Goal: Transaction & Acquisition: Purchase product/service

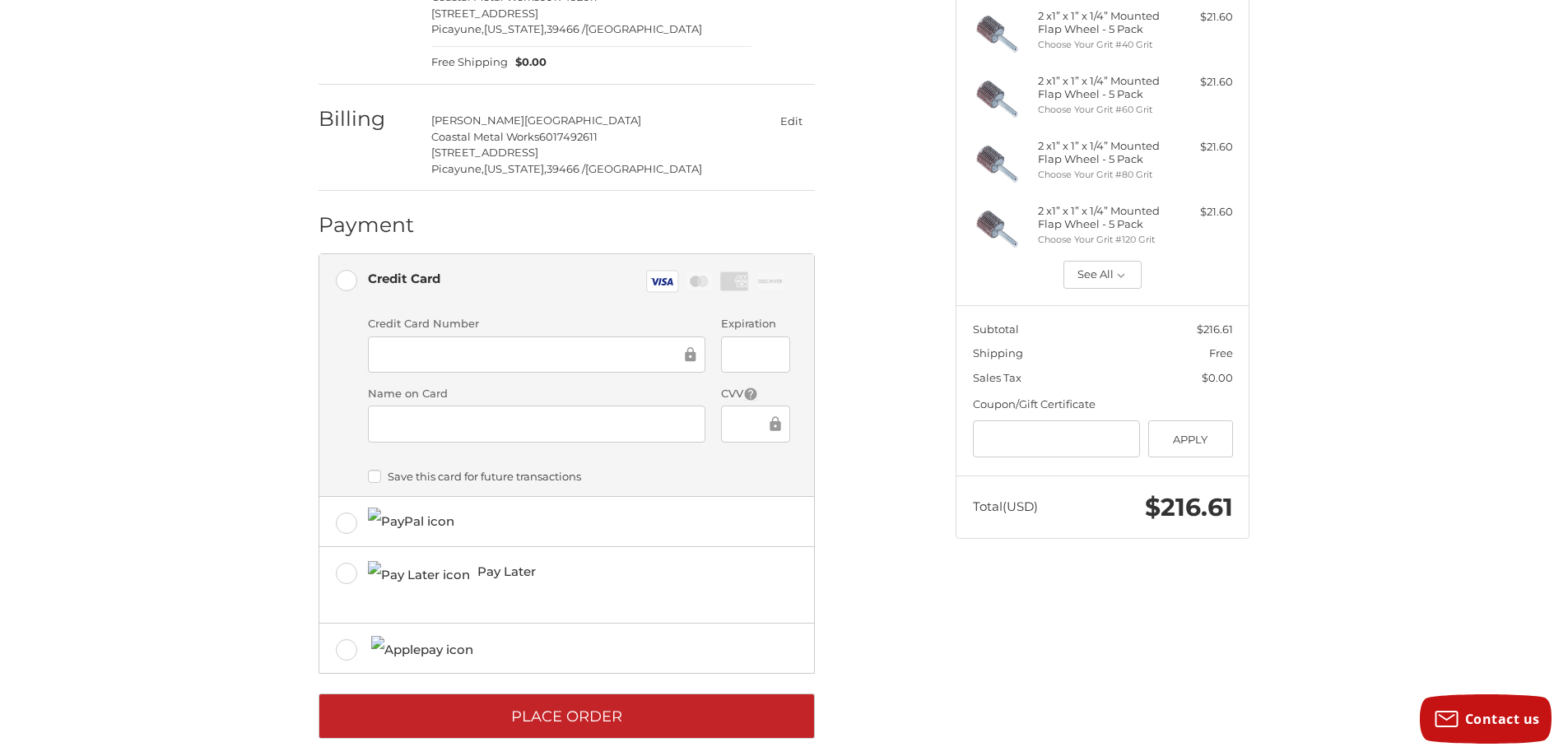
click at [777, 427] on icon at bounding box center [774, 423] width 11 height 14
click at [750, 475] on label "Save this card for future transactions" at bounding box center [578, 476] width 422 height 14
click at [374, 476] on label "Save this card for future transactions" at bounding box center [578, 476] width 422 height 14
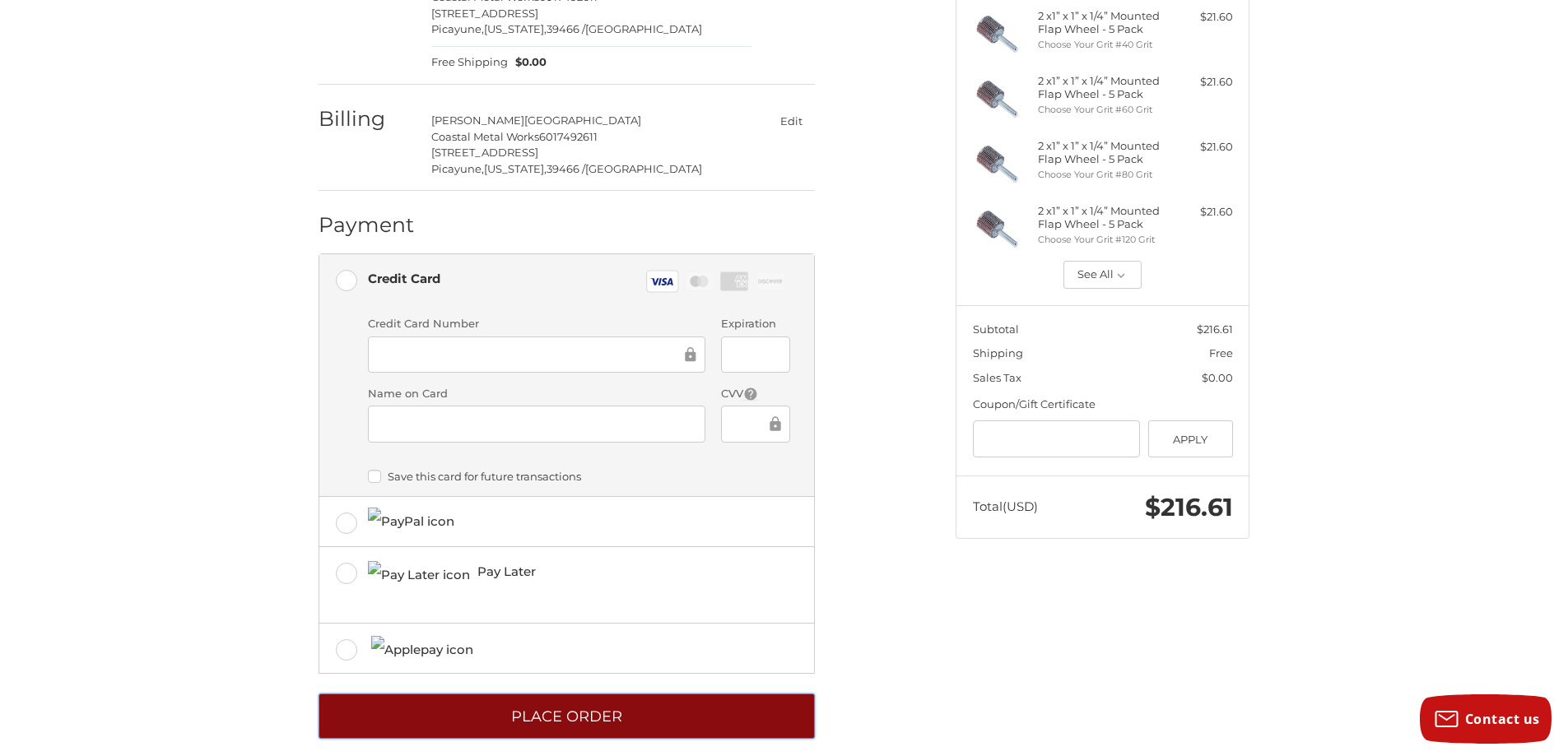
click at [587, 716] on button "Place Order" at bounding box center [567, 716] width 497 height 45
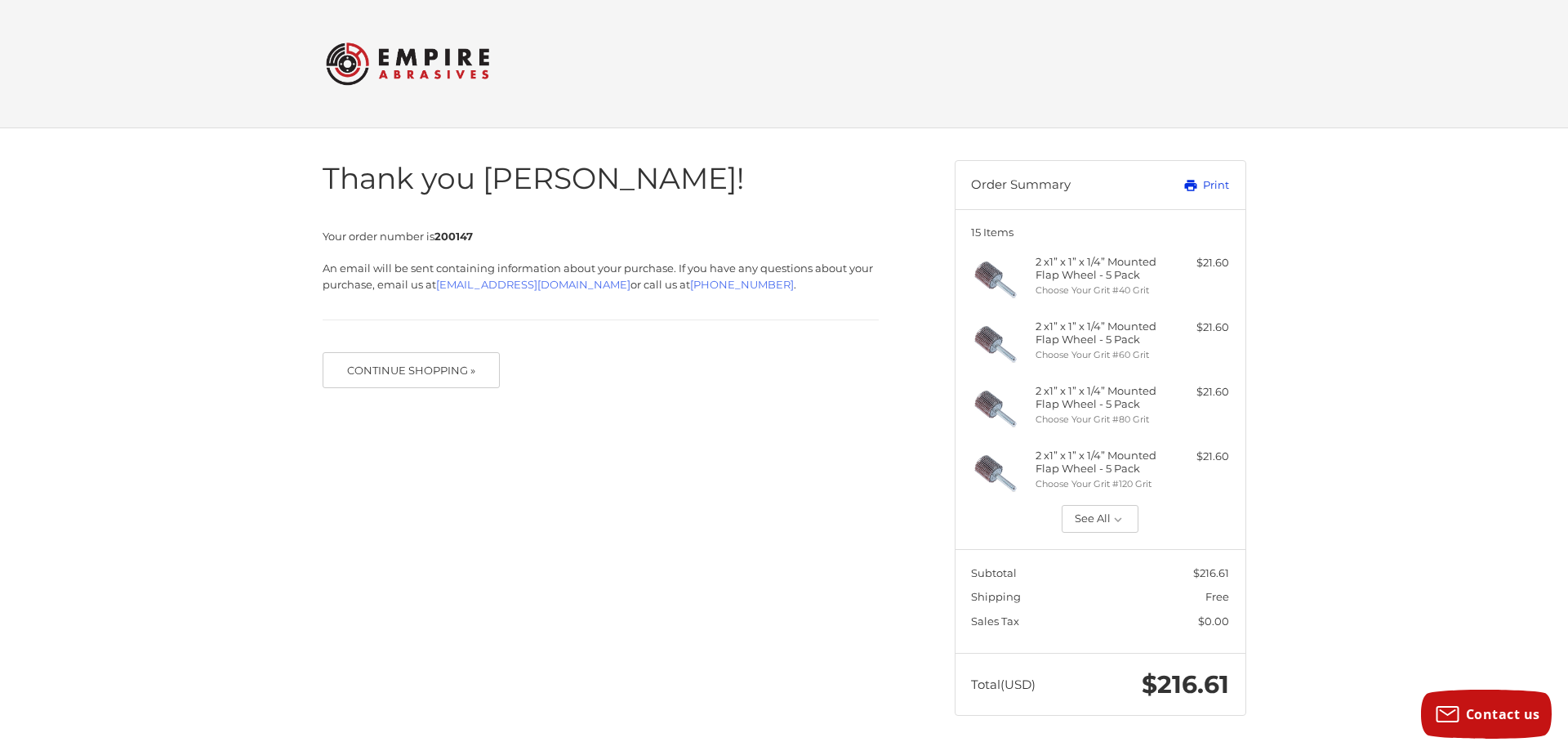
click at [1224, 178] on link "Print" at bounding box center [1189, 186] width 81 height 16
click at [1101, 516] on button "See All" at bounding box center [1100, 518] width 77 height 28
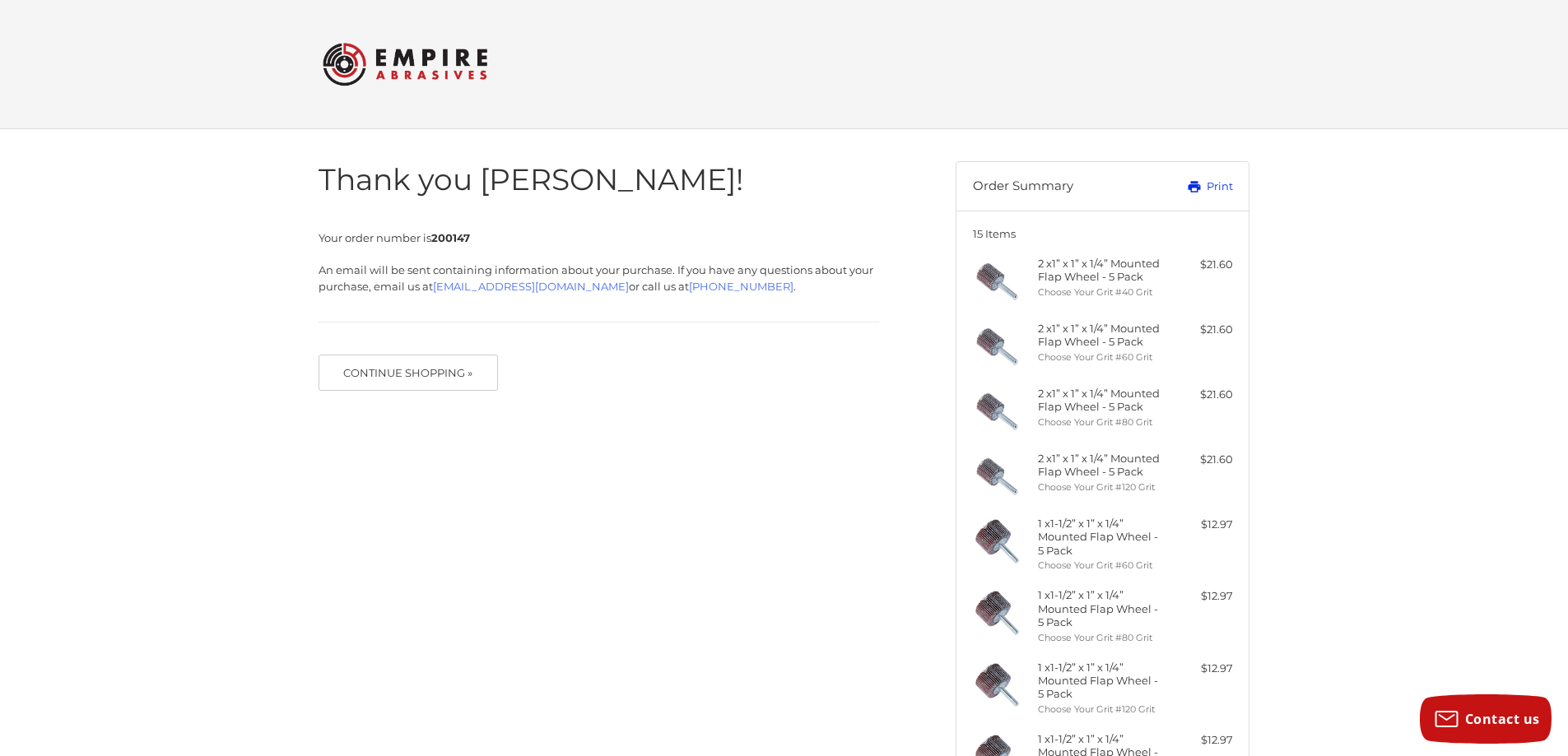
click at [1217, 188] on link "Print" at bounding box center [1191, 187] width 82 height 16
click at [435, 74] on img at bounding box center [404, 64] width 164 height 64
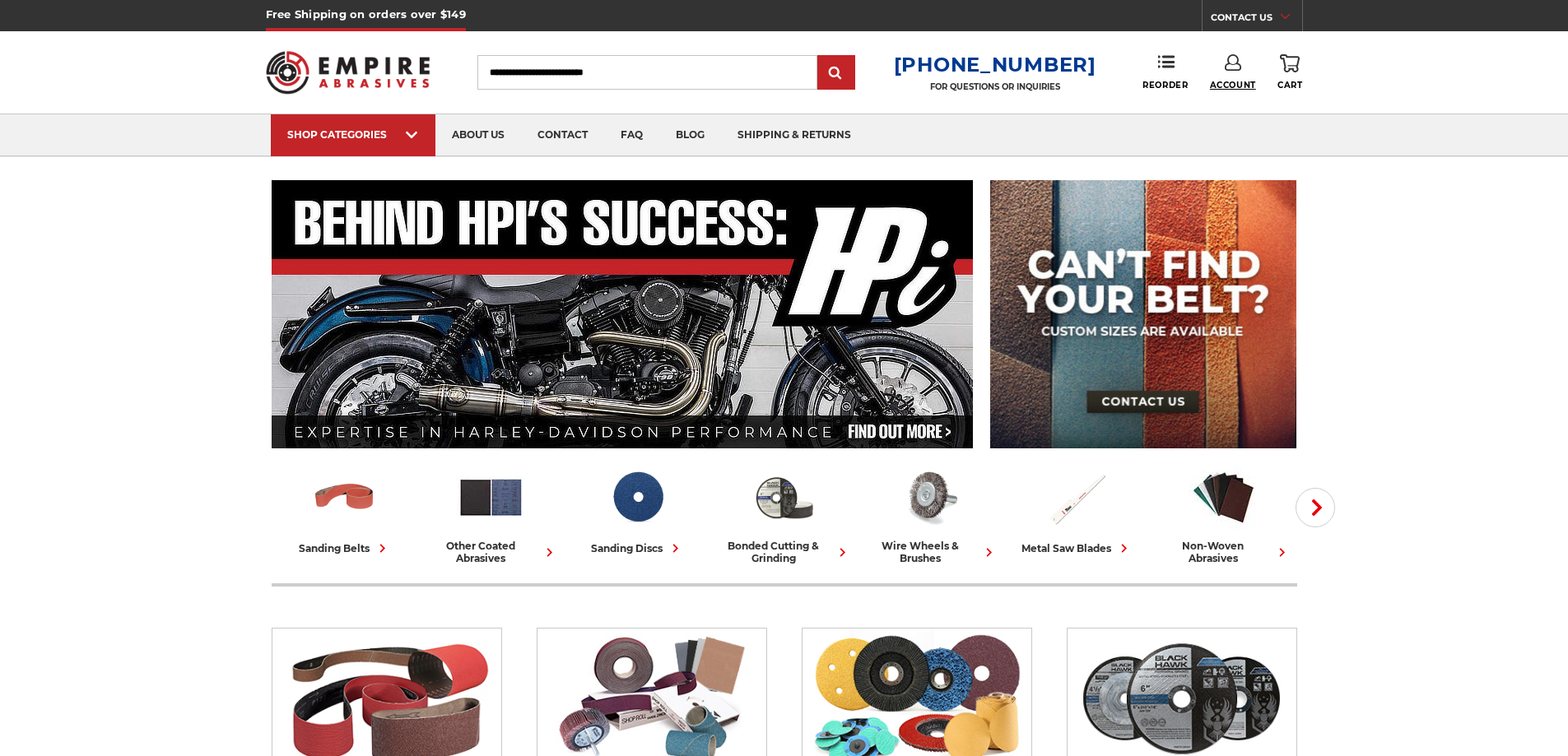
click at [1239, 83] on span "Account" at bounding box center [1232, 85] width 46 height 11
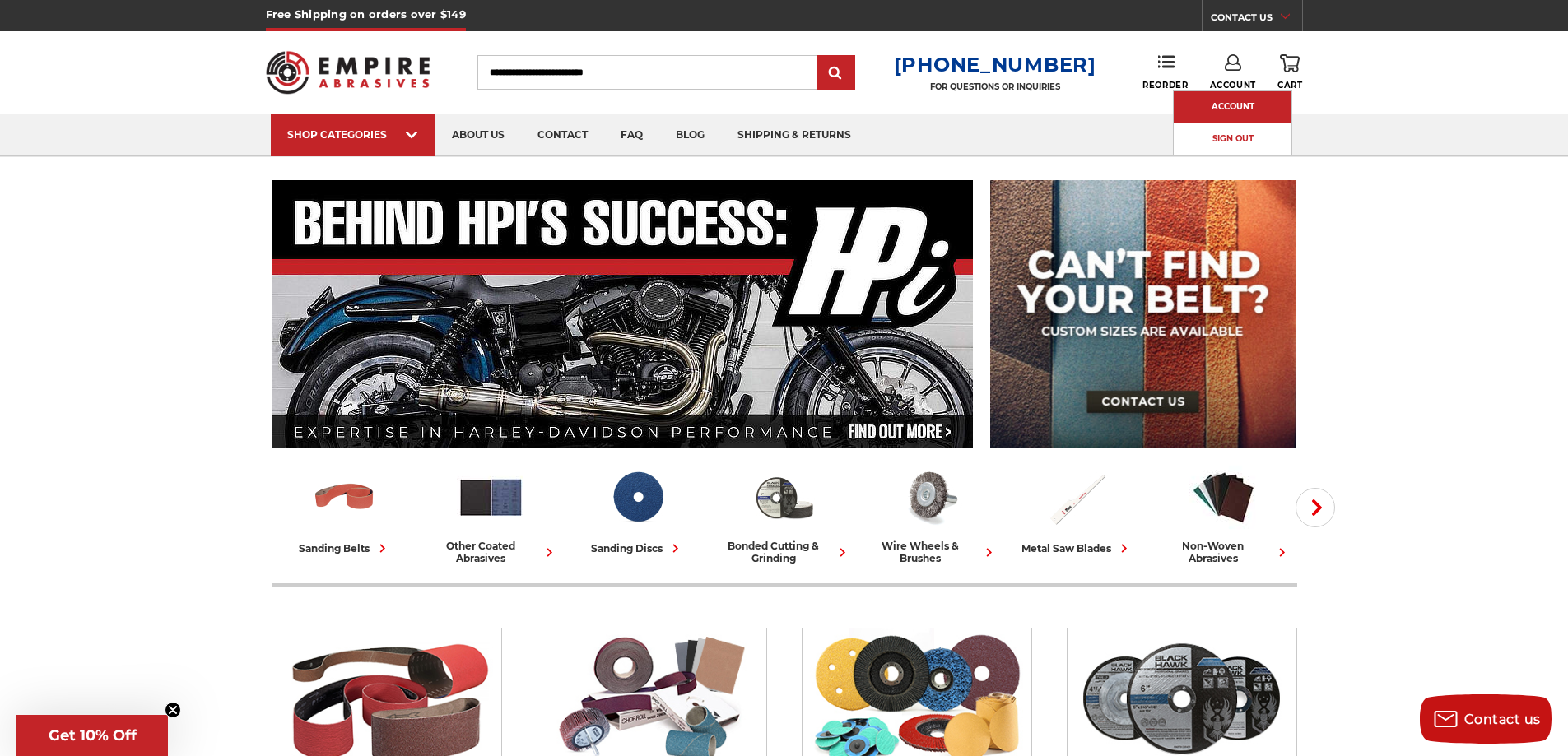
click at [1222, 108] on link "Account" at bounding box center [1232, 107] width 118 height 31
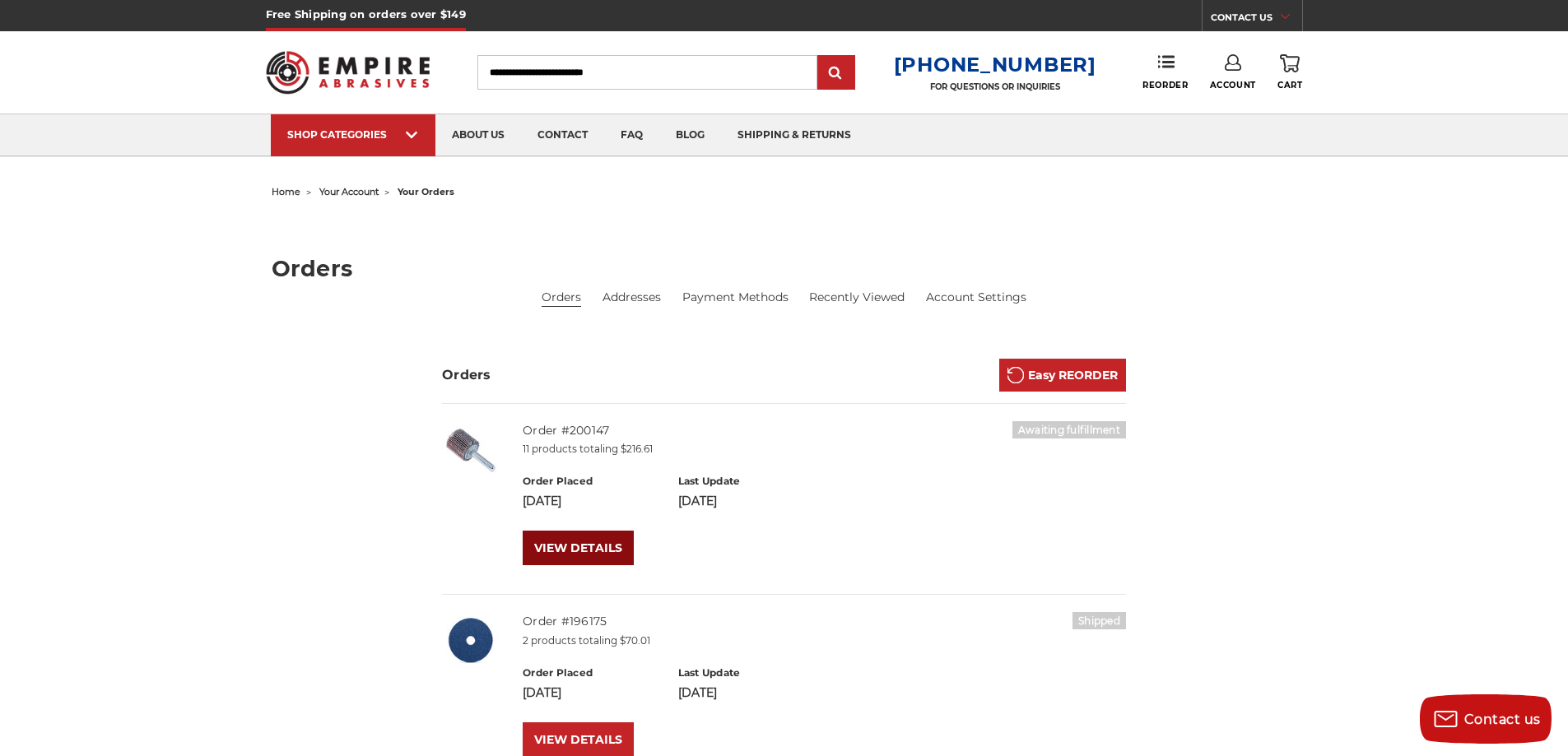
click at [570, 545] on link "VIEW DETAILS" at bounding box center [578, 548] width 111 height 34
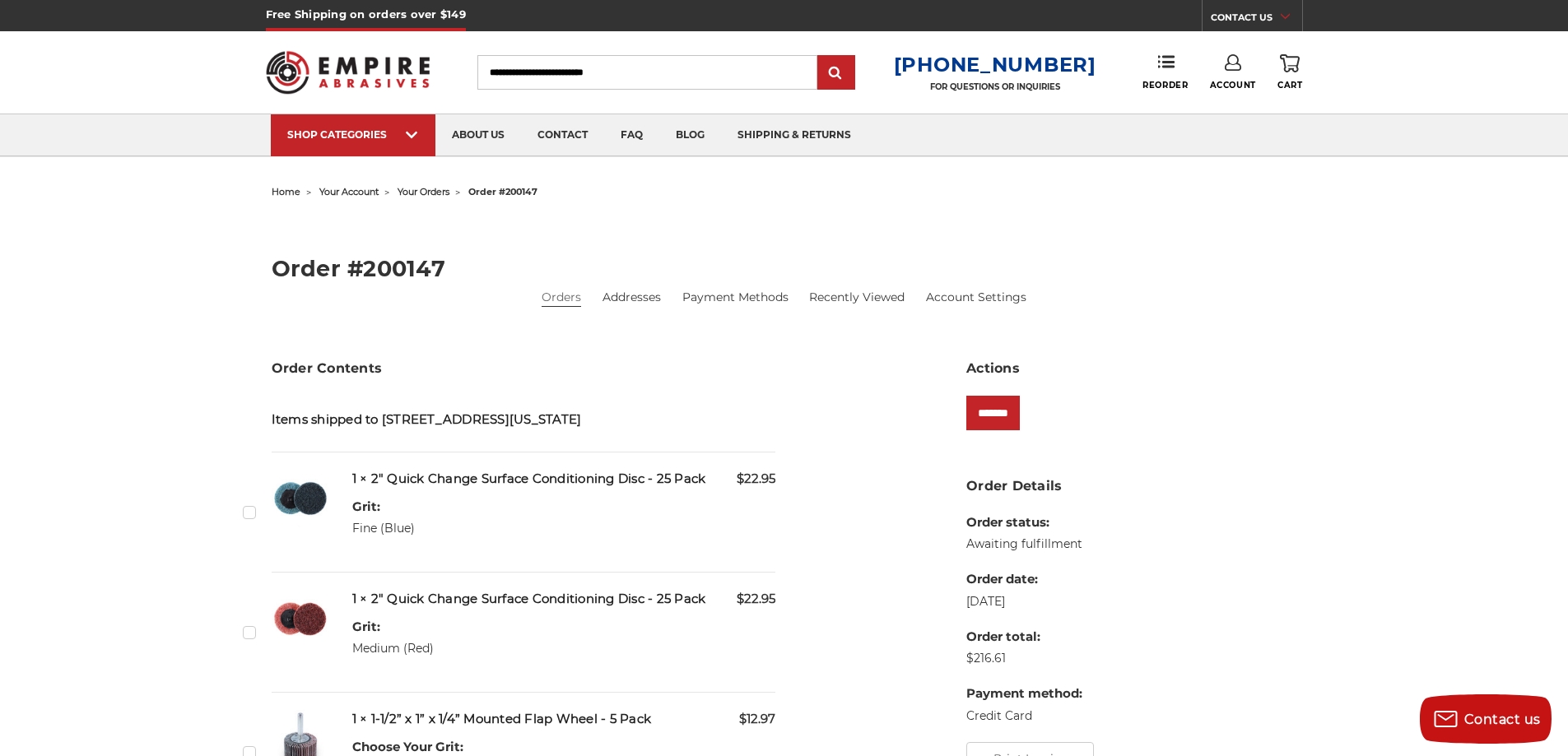
click at [594, 73] on input "Search" at bounding box center [647, 73] width 340 height 34
type input "*"
